Goal: Task Accomplishment & Management: Contribute content

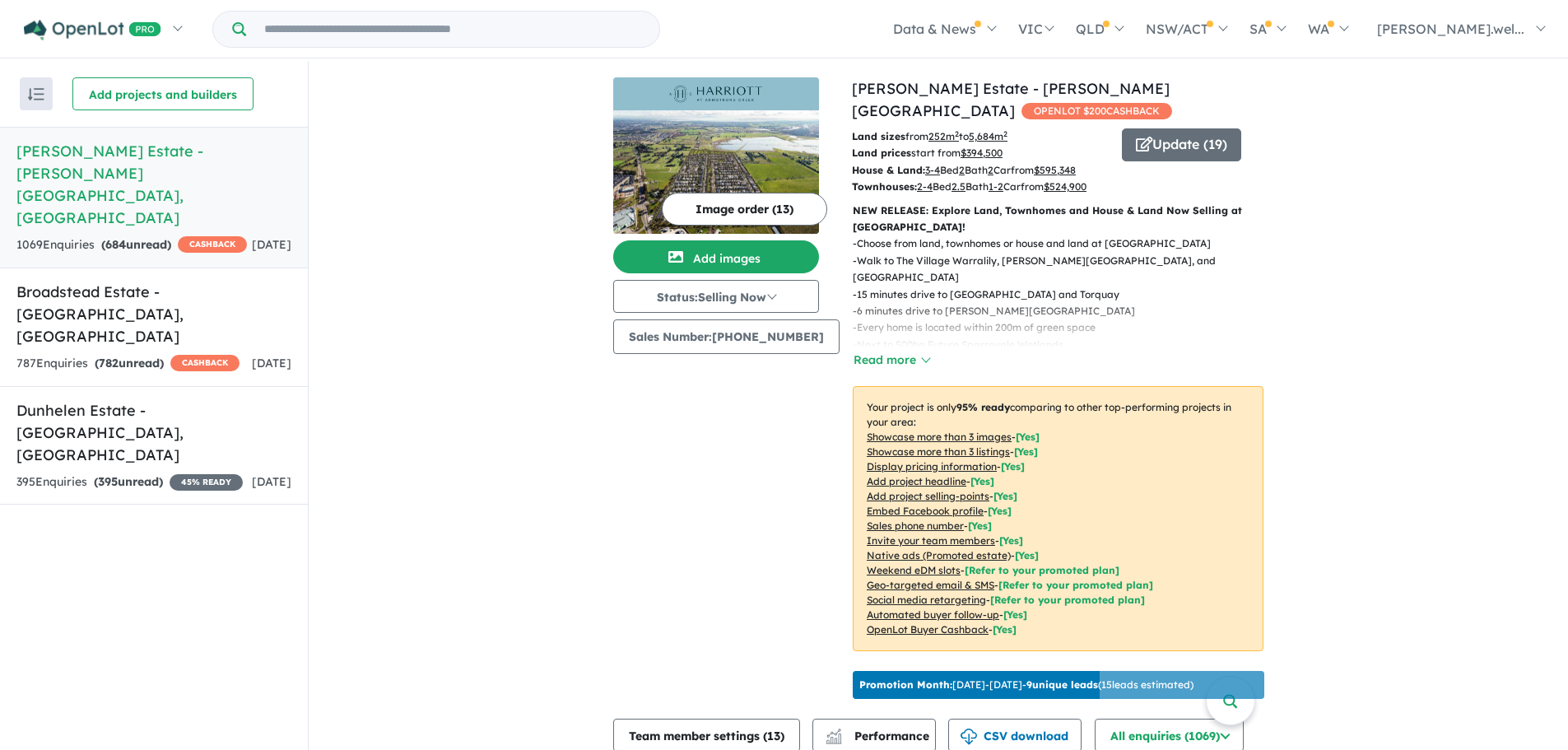
click at [751, 145] on img at bounding box center [716, 173] width 206 height 124
click at [791, 255] on button "Add images" at bounding box center [716, 257] width 206 height 33
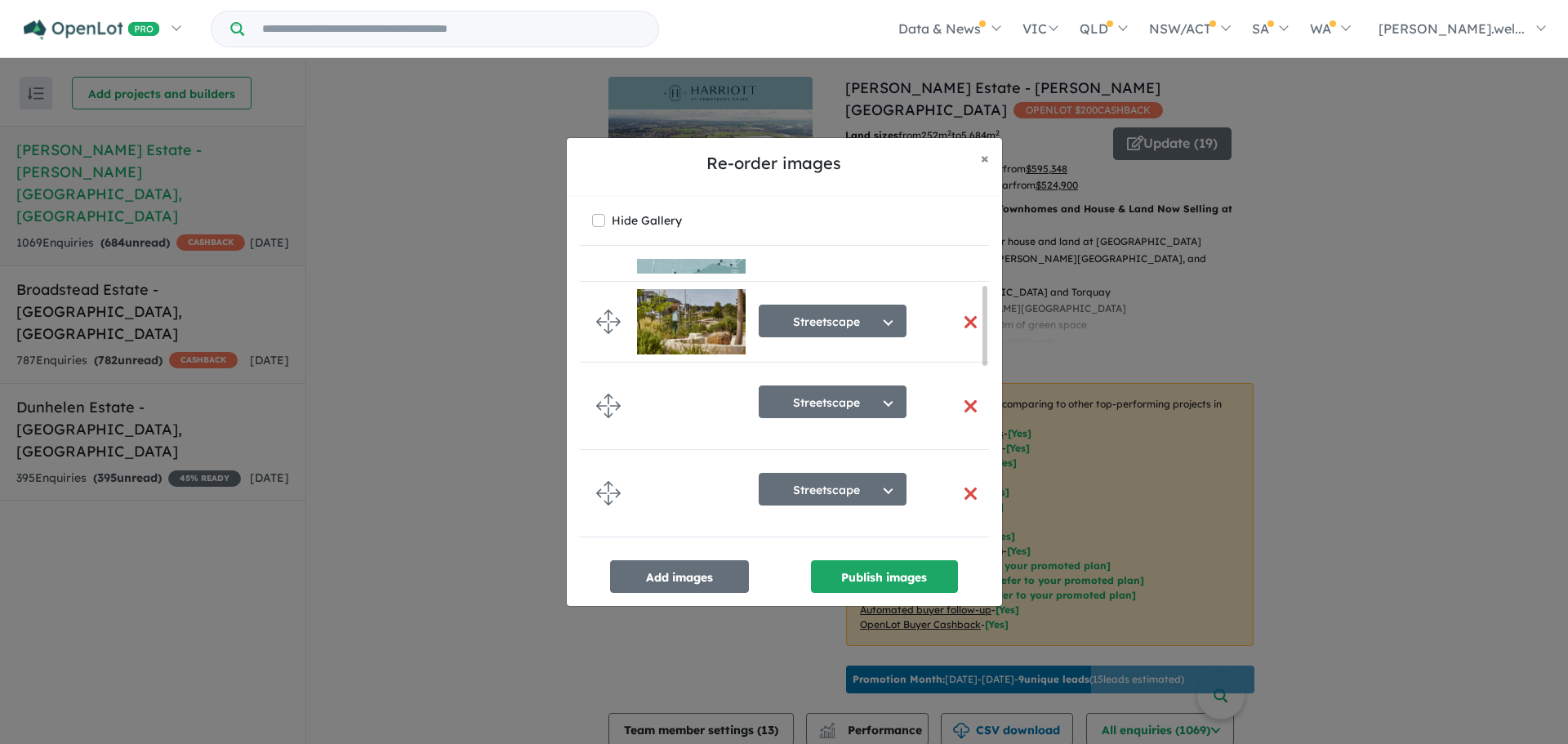
scroll to position [750, 0]
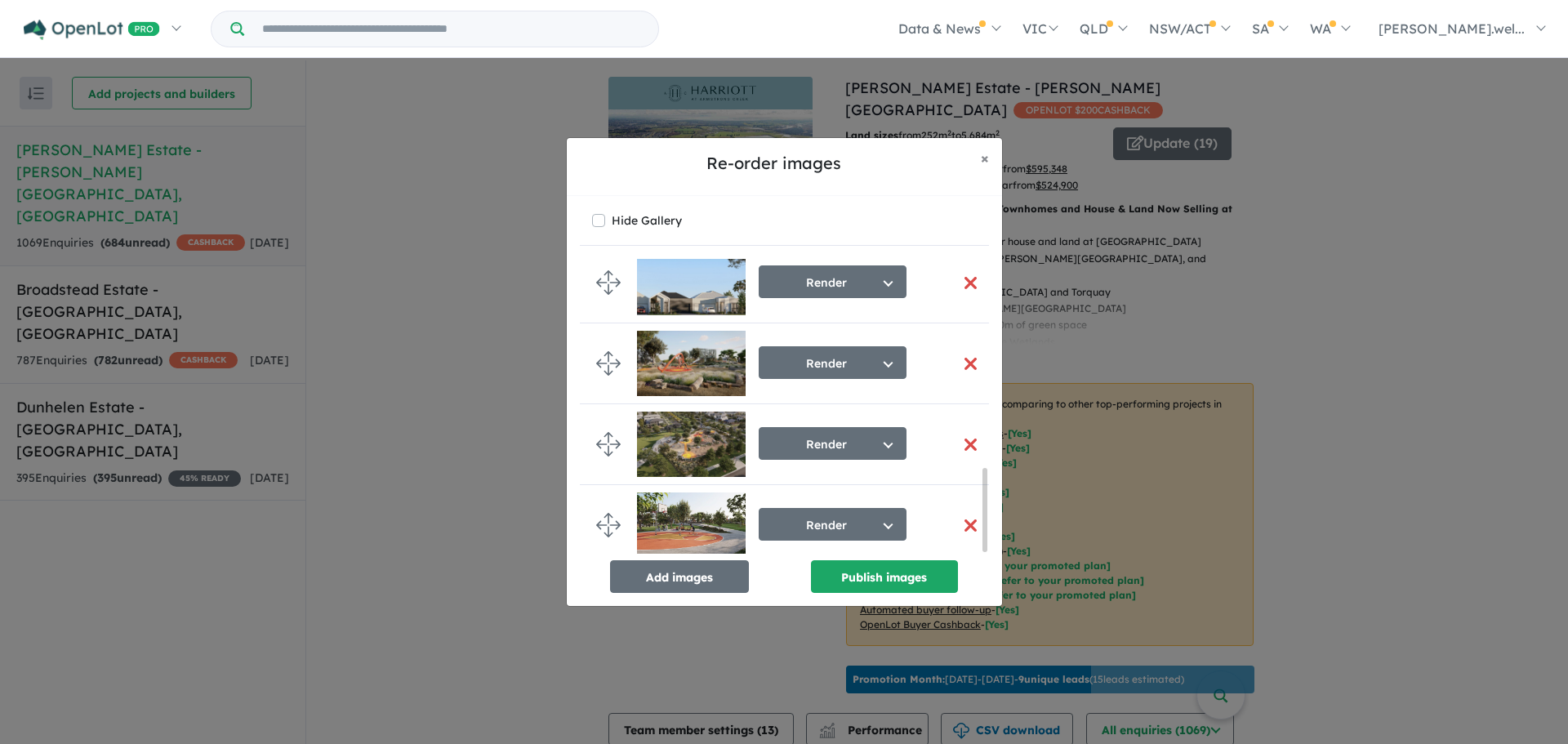
click at [707, 593] on div "Hide Gallery Aerial Select image tag Aerial Location Map Masterplan Lifestyle A…" at bounding box center [784, 401] width 435 height 411
click at [705, 586] on button "Add images" at bounding box center [680, 577] width 139 height 33
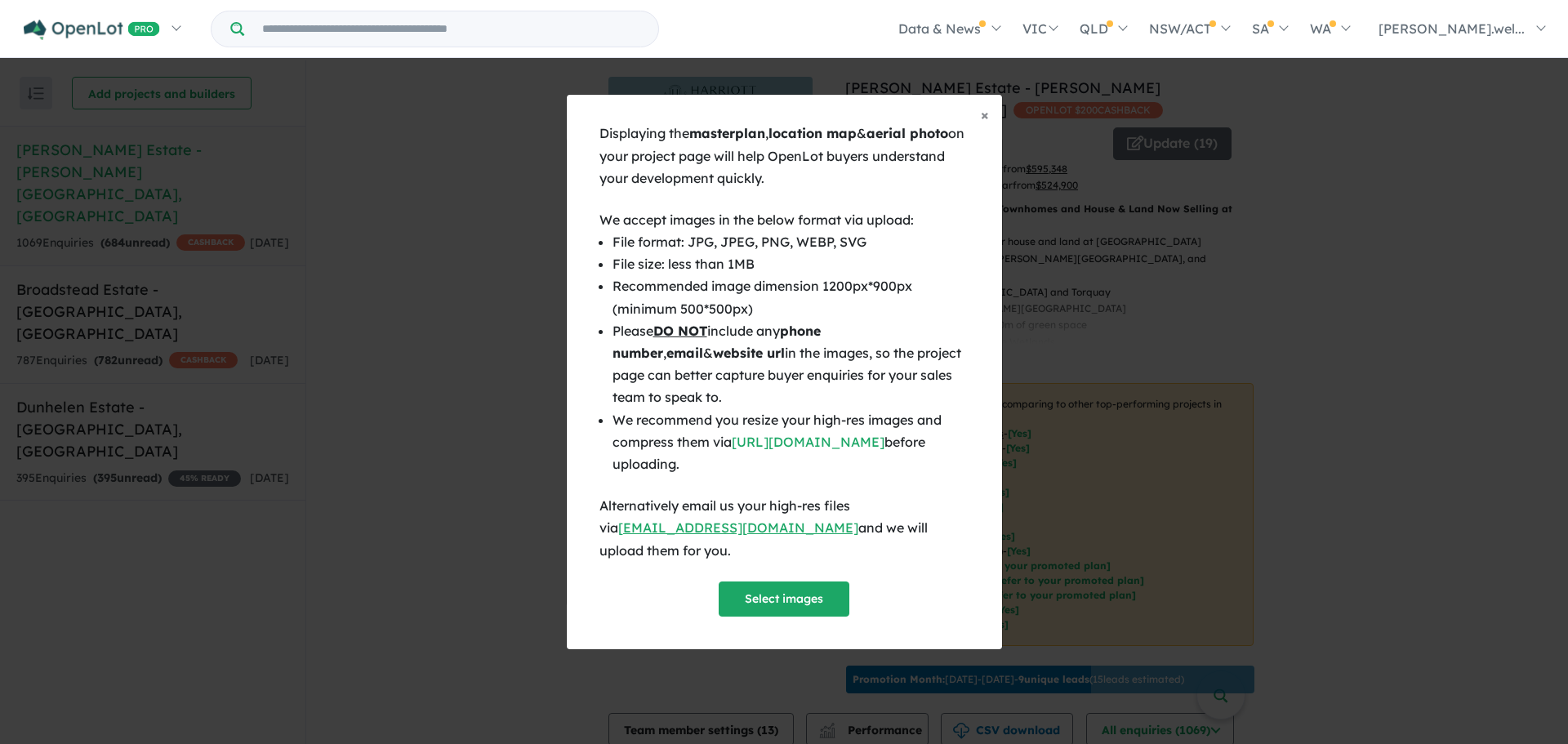
scroll to position [746, 0]
click at [983, 120] on span "×" at bounding box center [985, 115] width 8 height 19
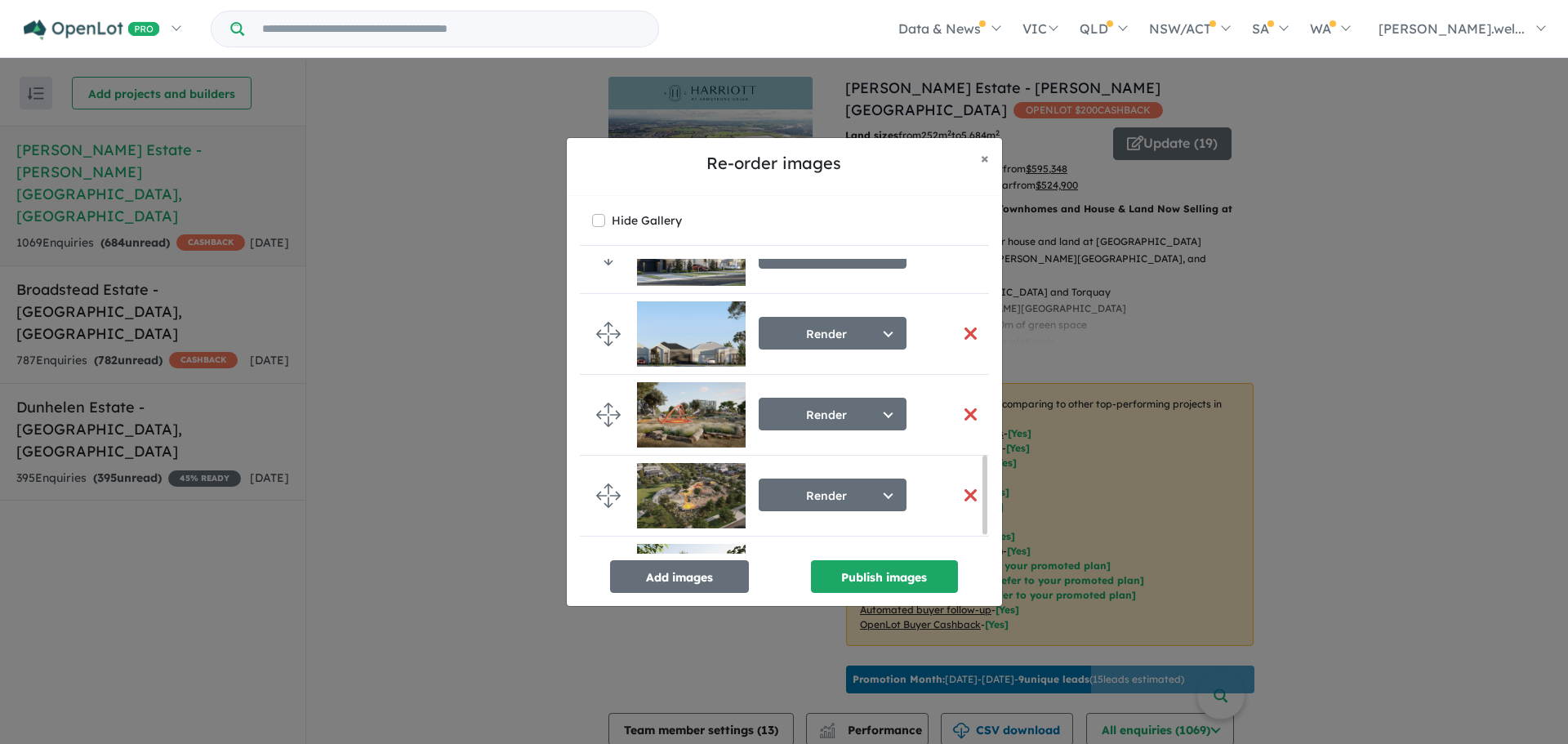
scroll to position [743, 0]
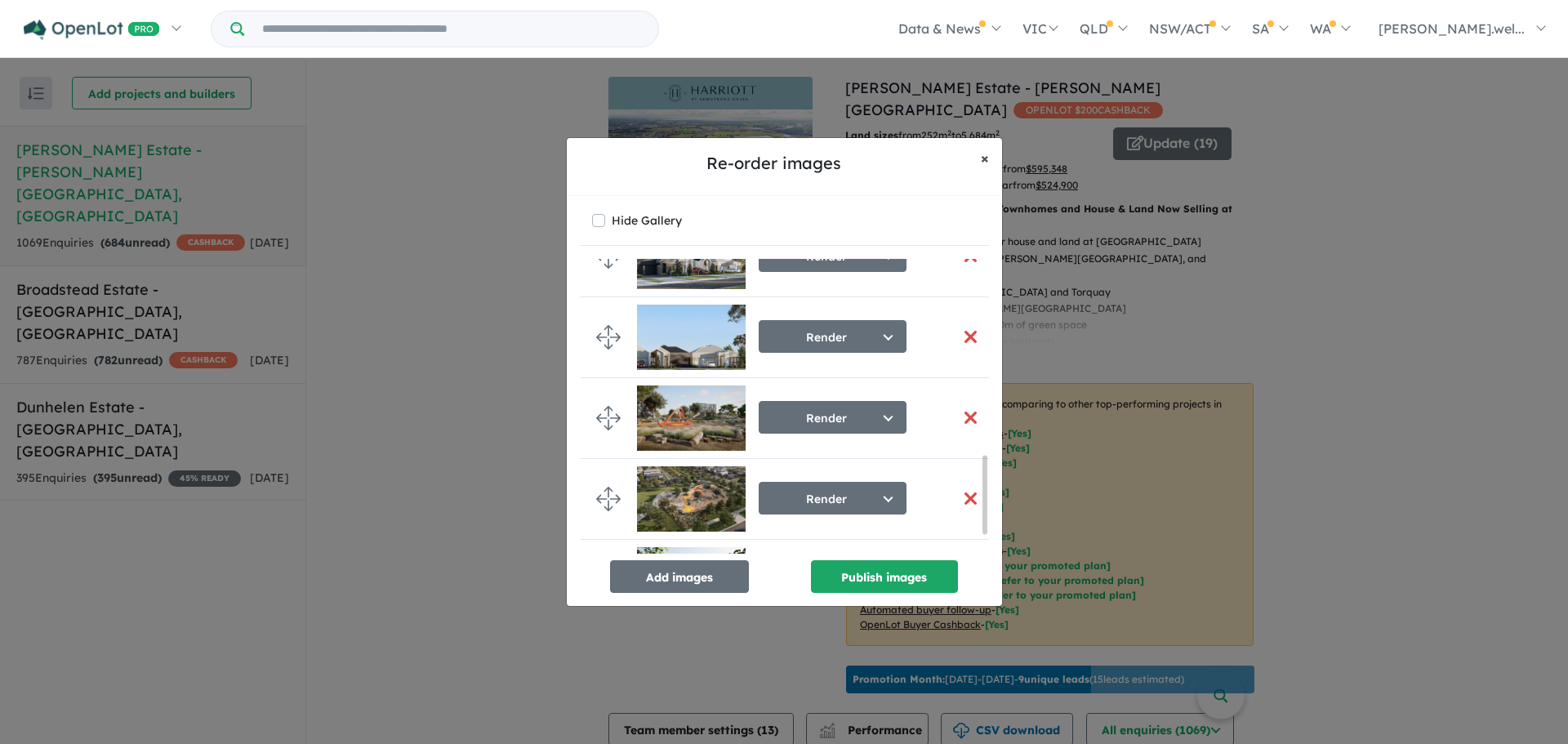
click at [986, 163] on span "×" at bounding box center [985, 157] width 8 height 19
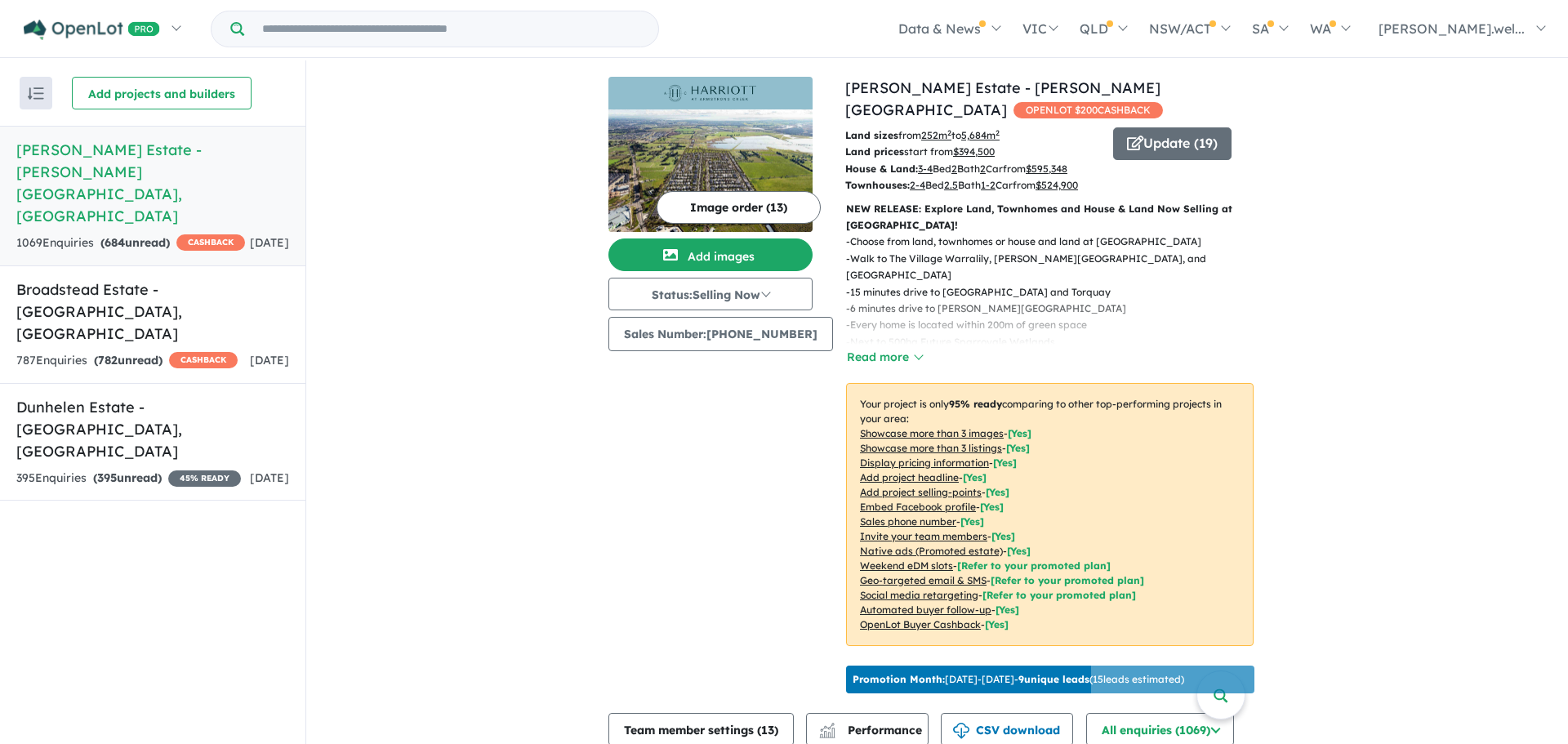
scroll to position [740, 0]
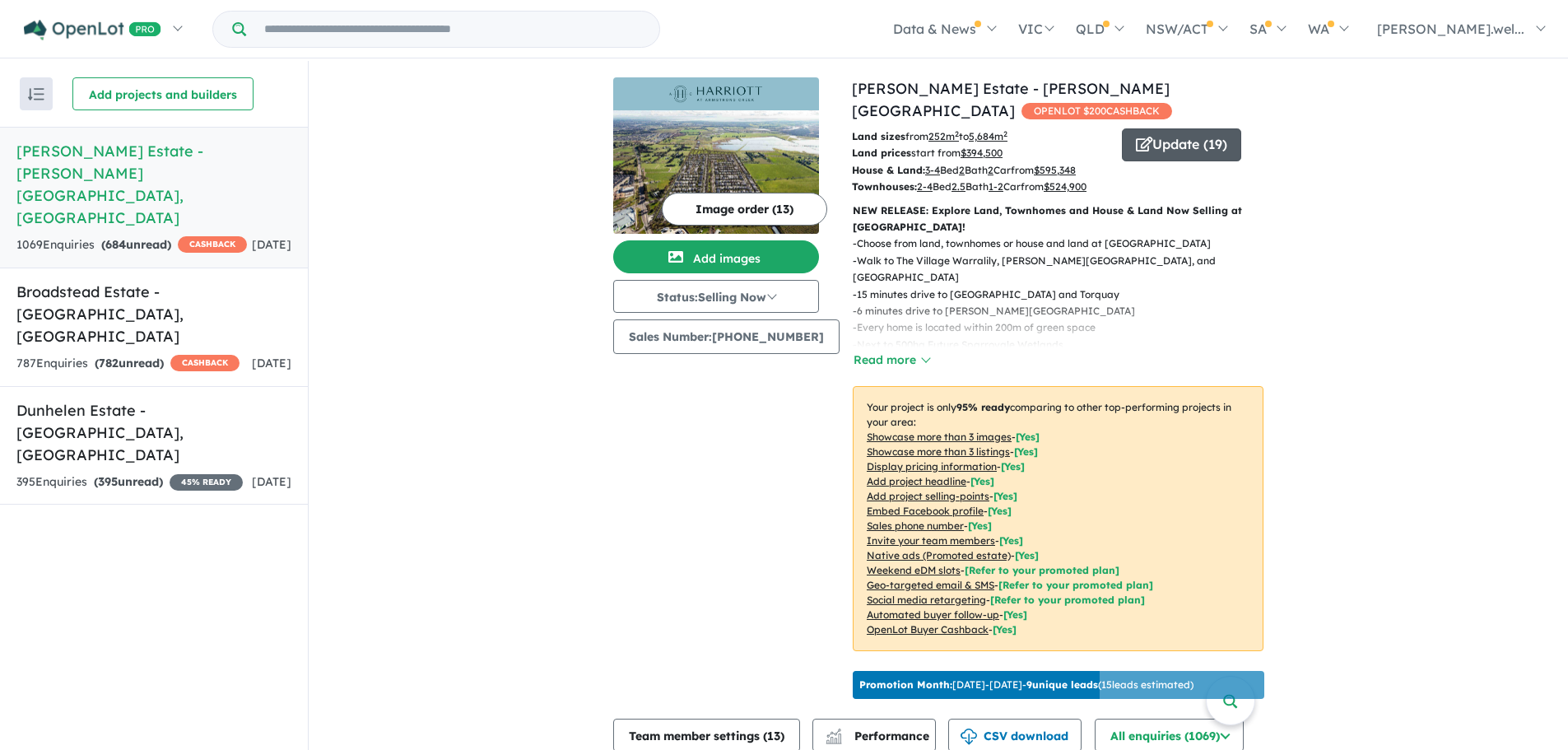
click at [1176, 131] on button "Update ( 19 )" at bounding box center [1182, 145] width 120 height 33
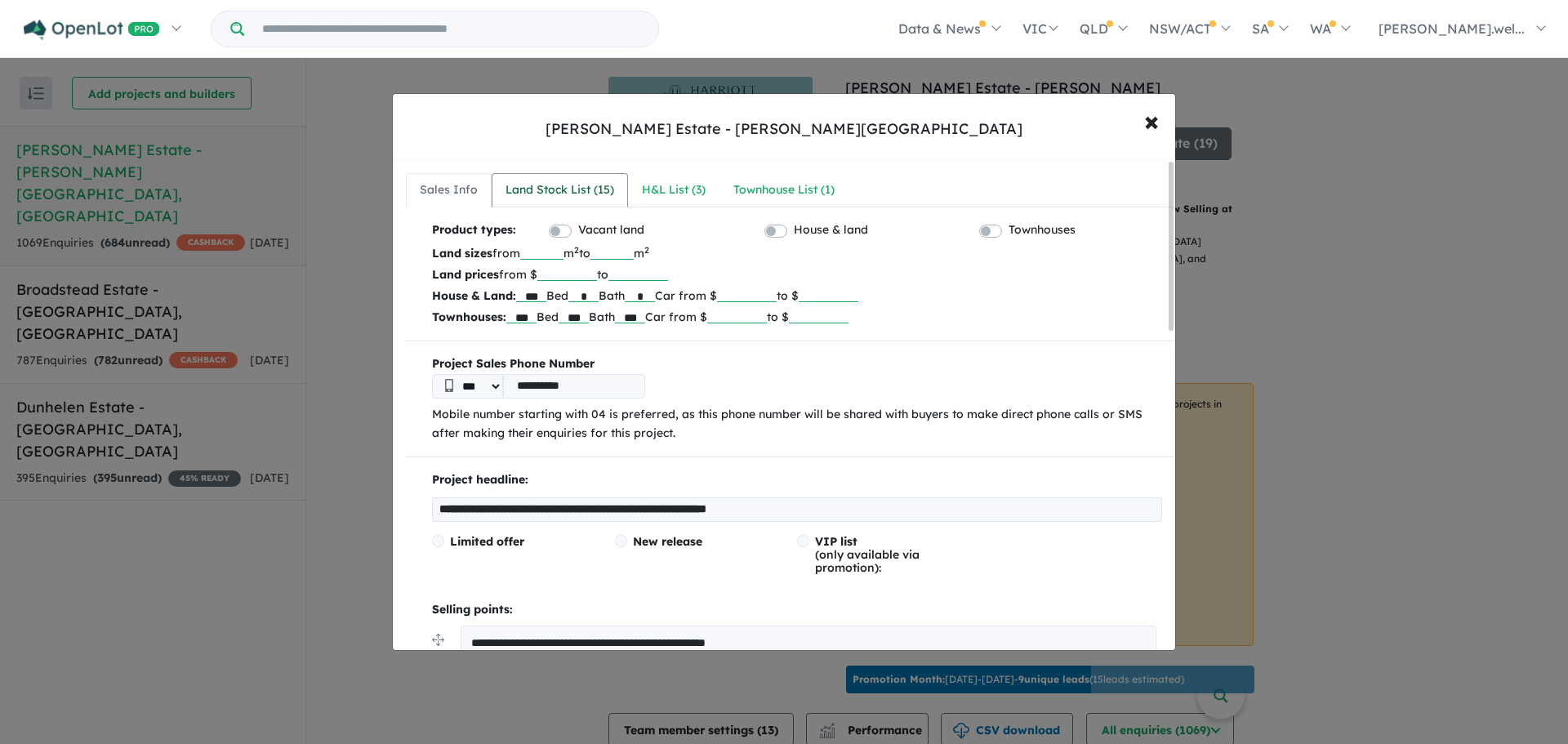
click at [562, 181] on div "Land Stock List ( 15 )" at bounding box center [560, 190] width 109 height 20
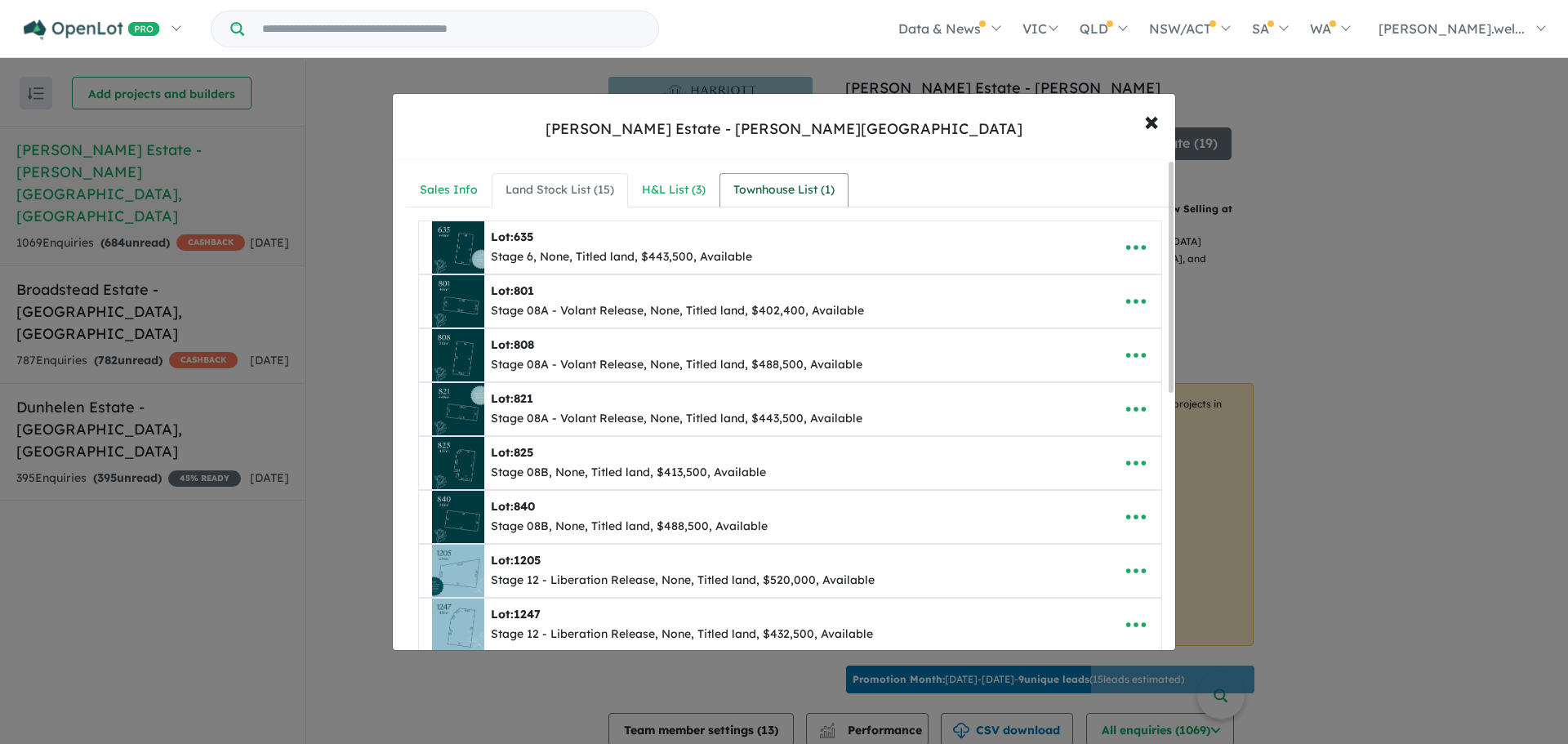
click at [795, 197] on div "Townhouse List ( 1 )" at bounding box center [784, 190] width 102 height 20
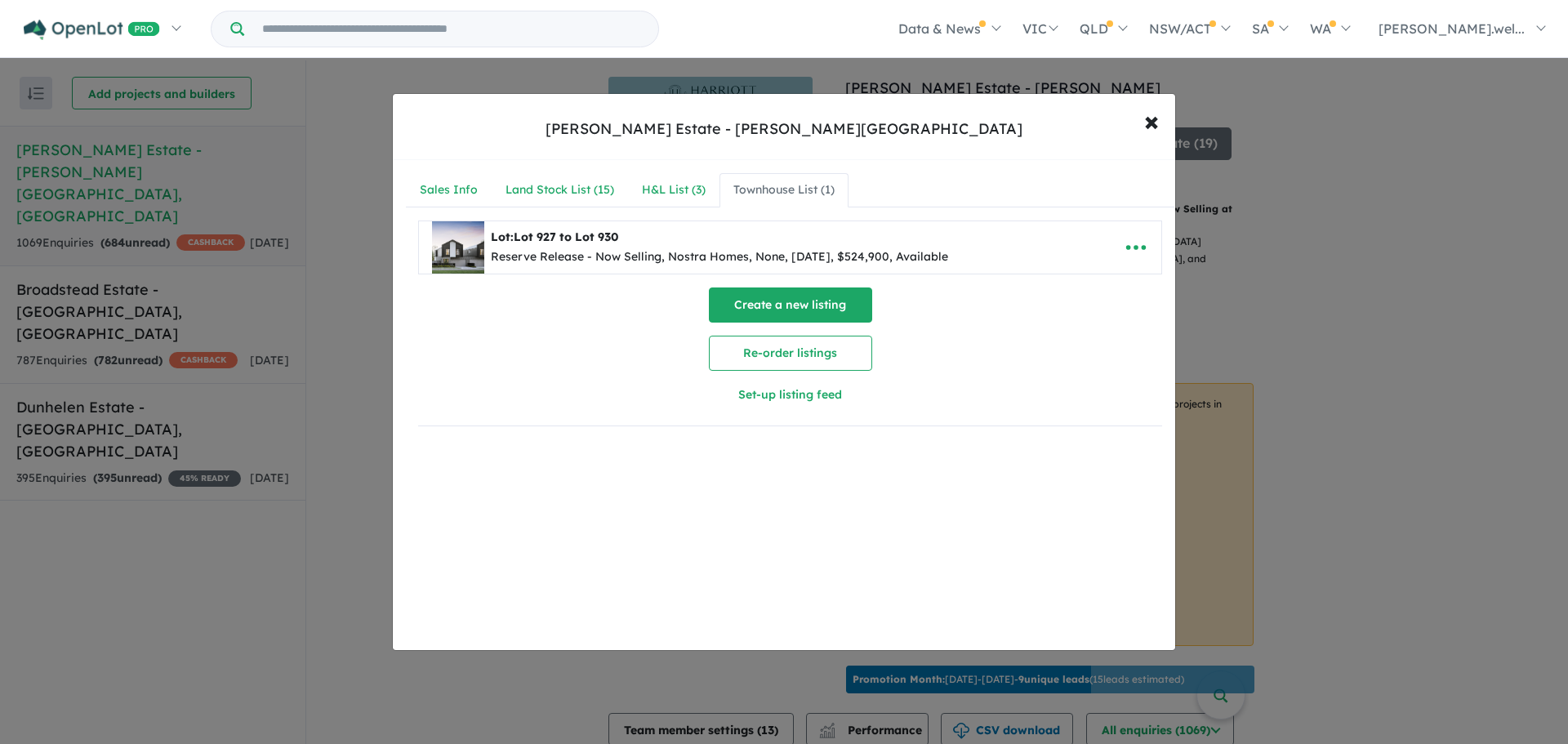
click at [766, 302] on button "Create a new listing" at bounding box center [790, 305] width 163 height 35
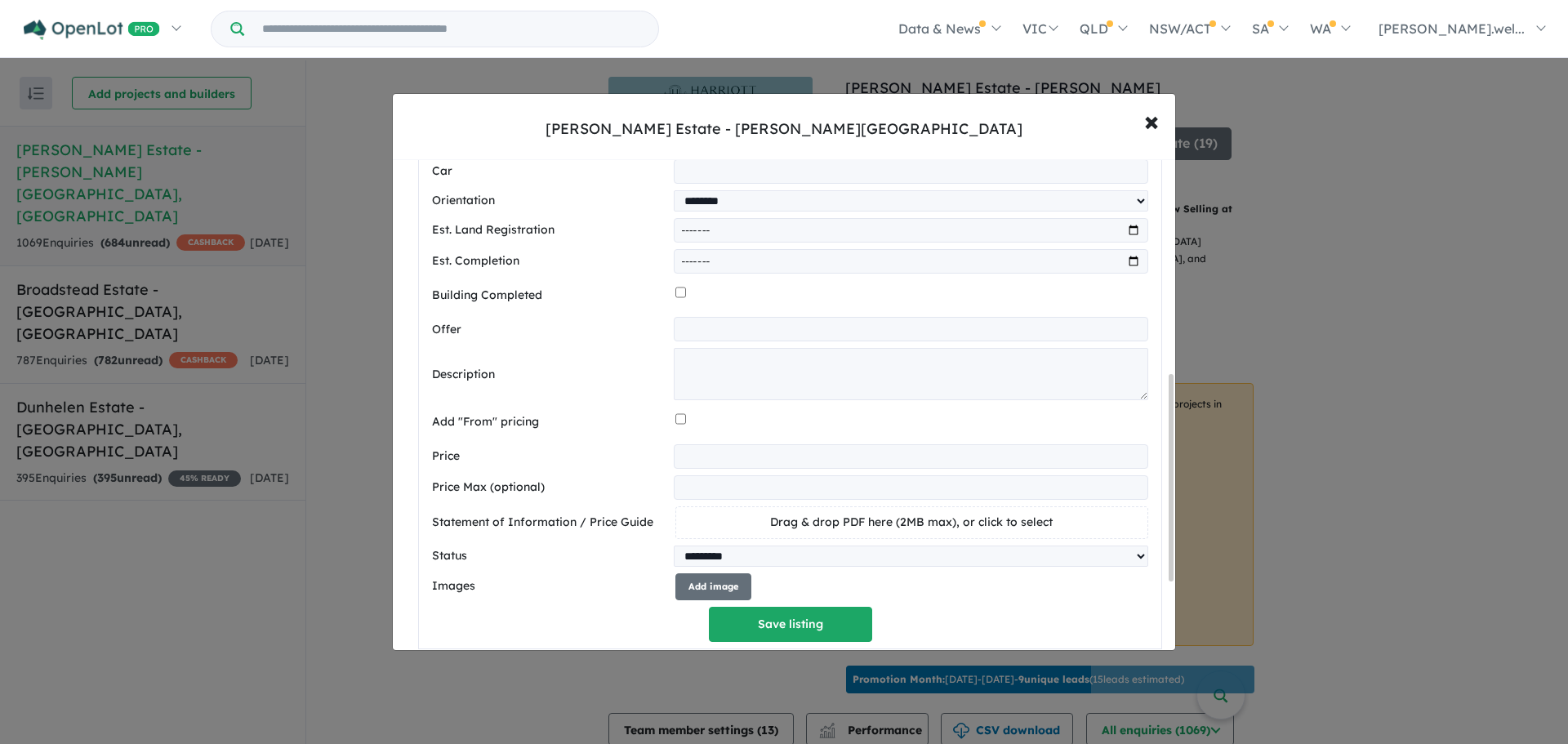
scroll to position [572, 0]
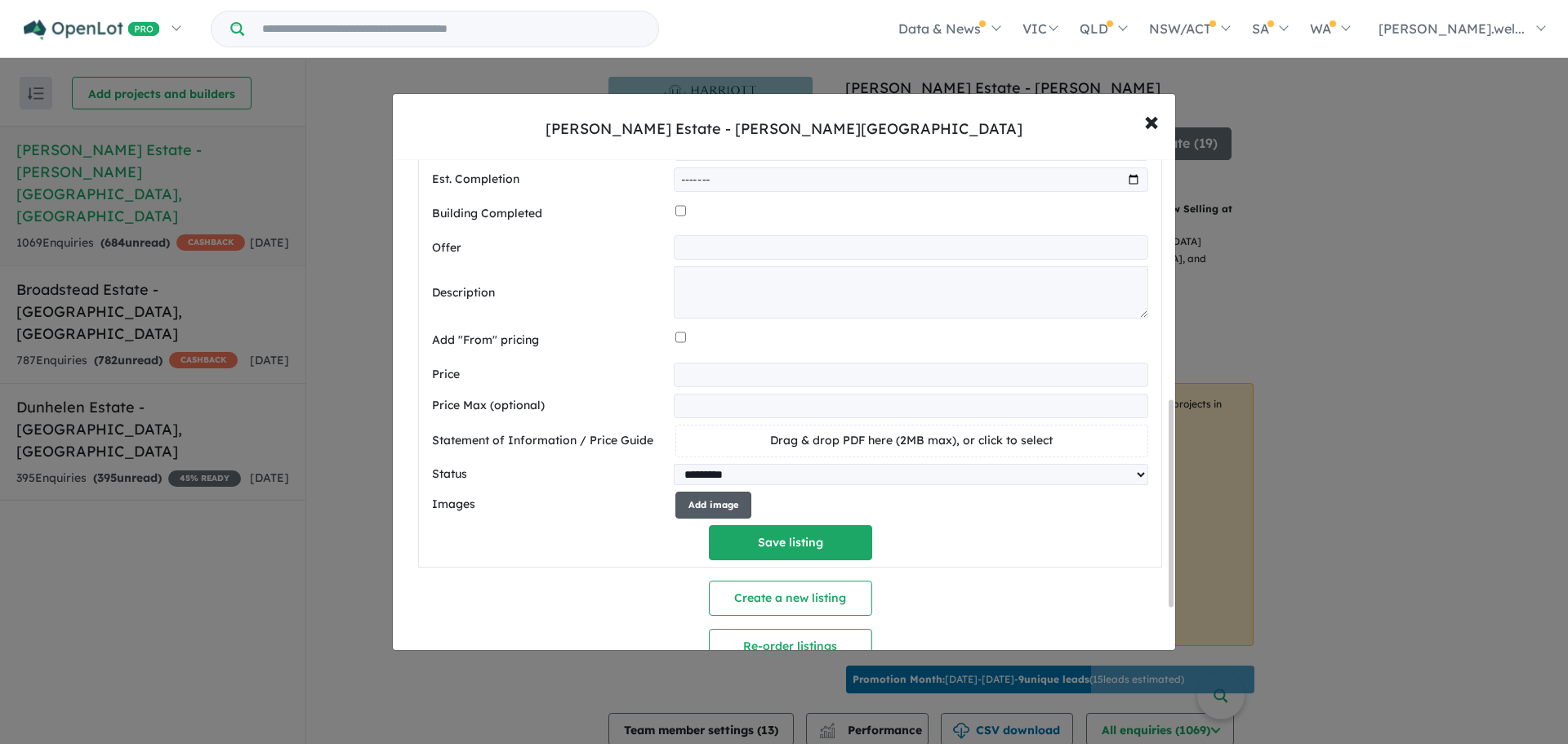
click at [702, 519] on button "Add image" at bounding box center [714, 505] width 76 height 27
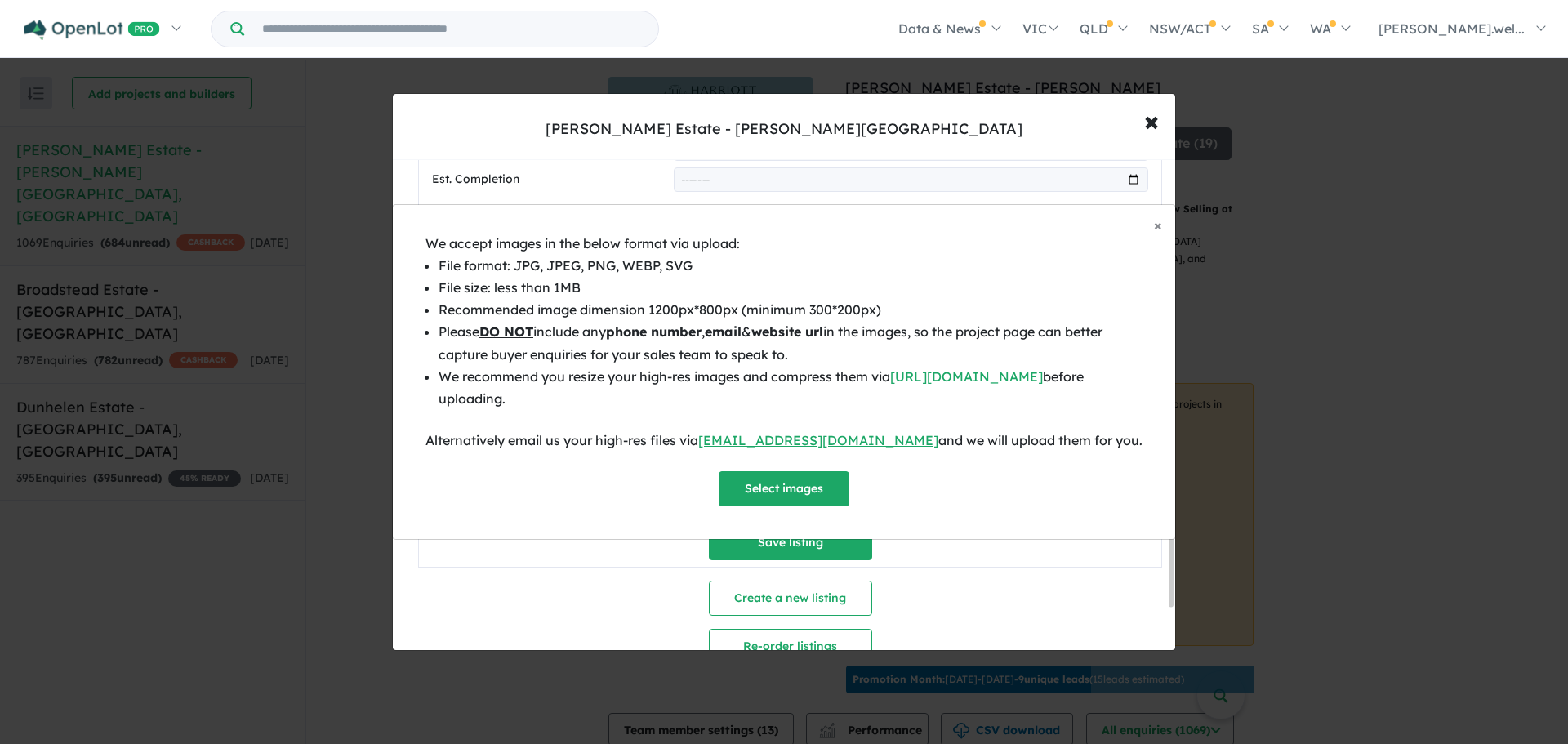
click at [1153, 125] on div "× Close We accept images in the below format via upload: File format: JPG, JPEG…" at bounding box center [784, 372] width 1568 height 744
